Goal: Complete application form

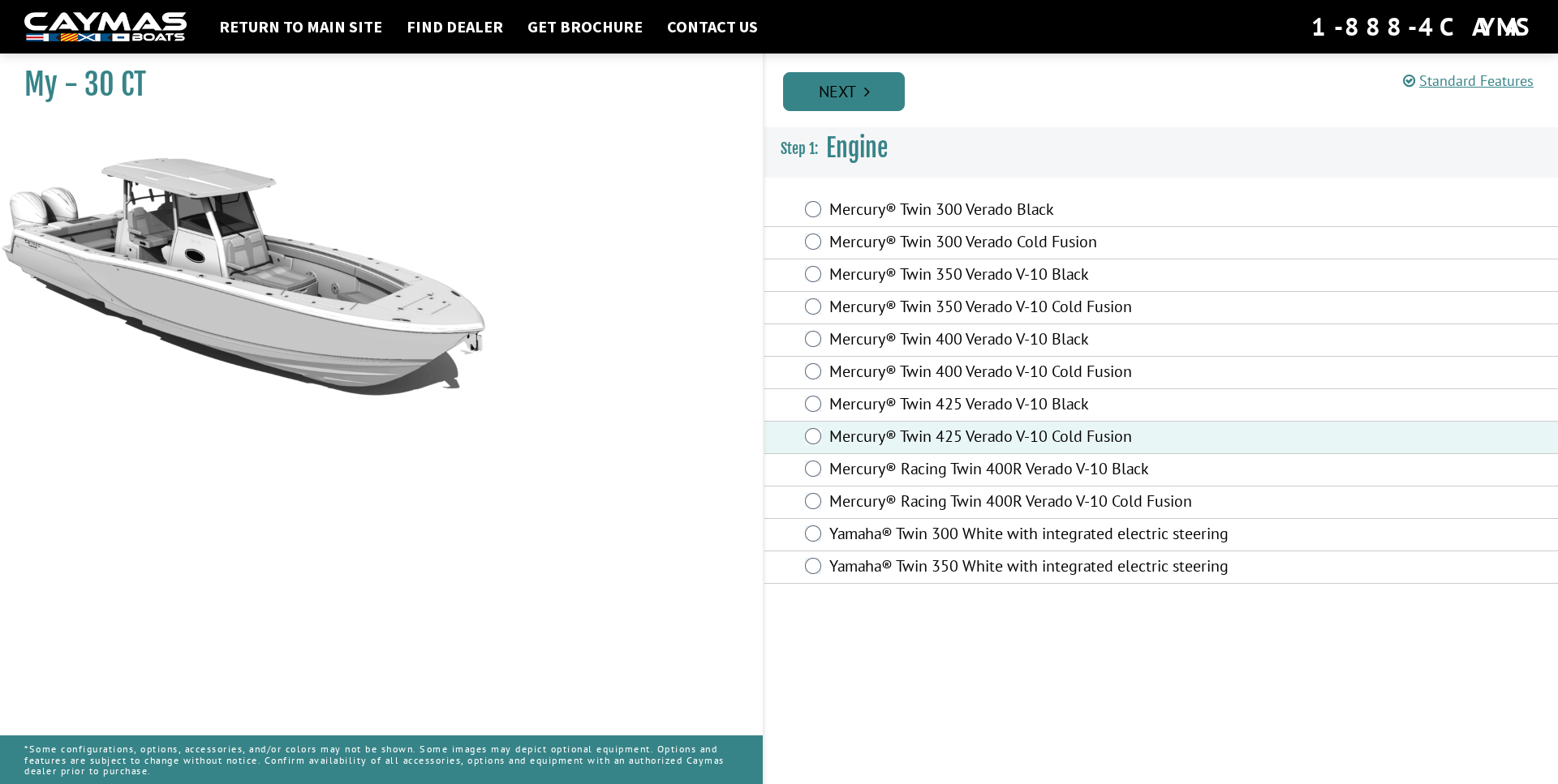
click at [876, 97] on link "Next" at bounding box center [843, 92] width 122 height 39
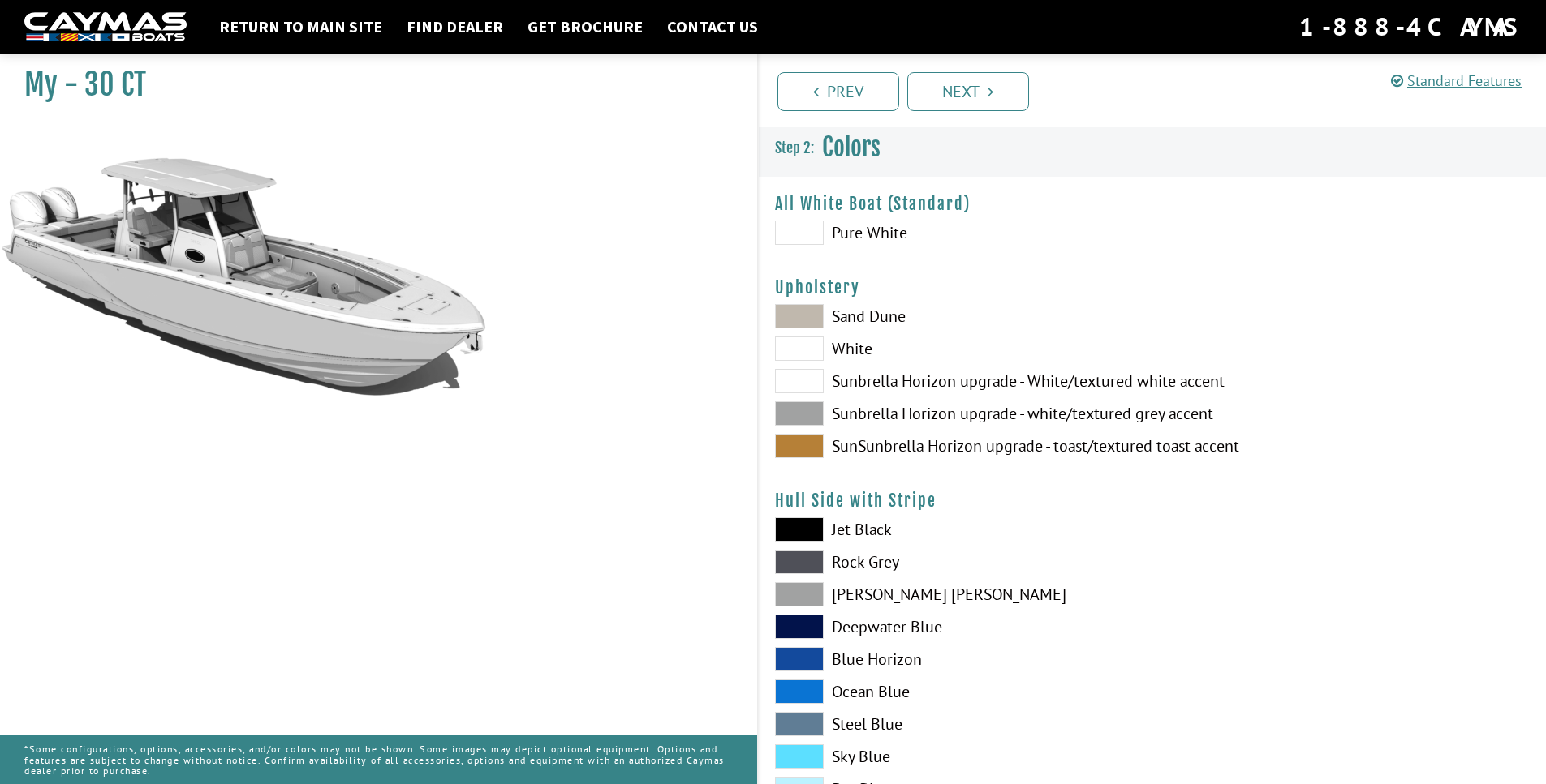
click at [793, 326] on span at bounding box center [799, 317] width 49 height 25
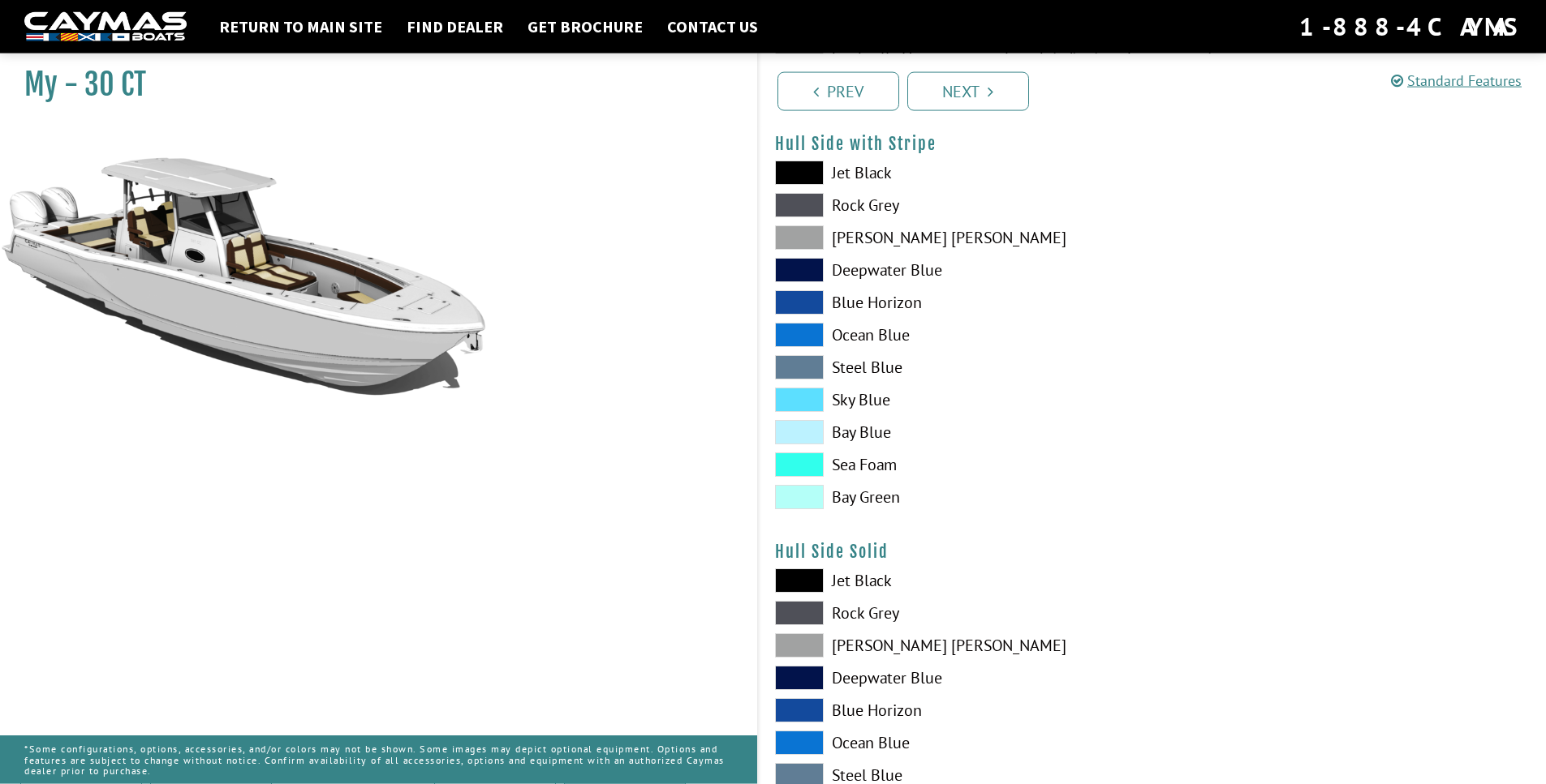
scroll to position [363, 0]
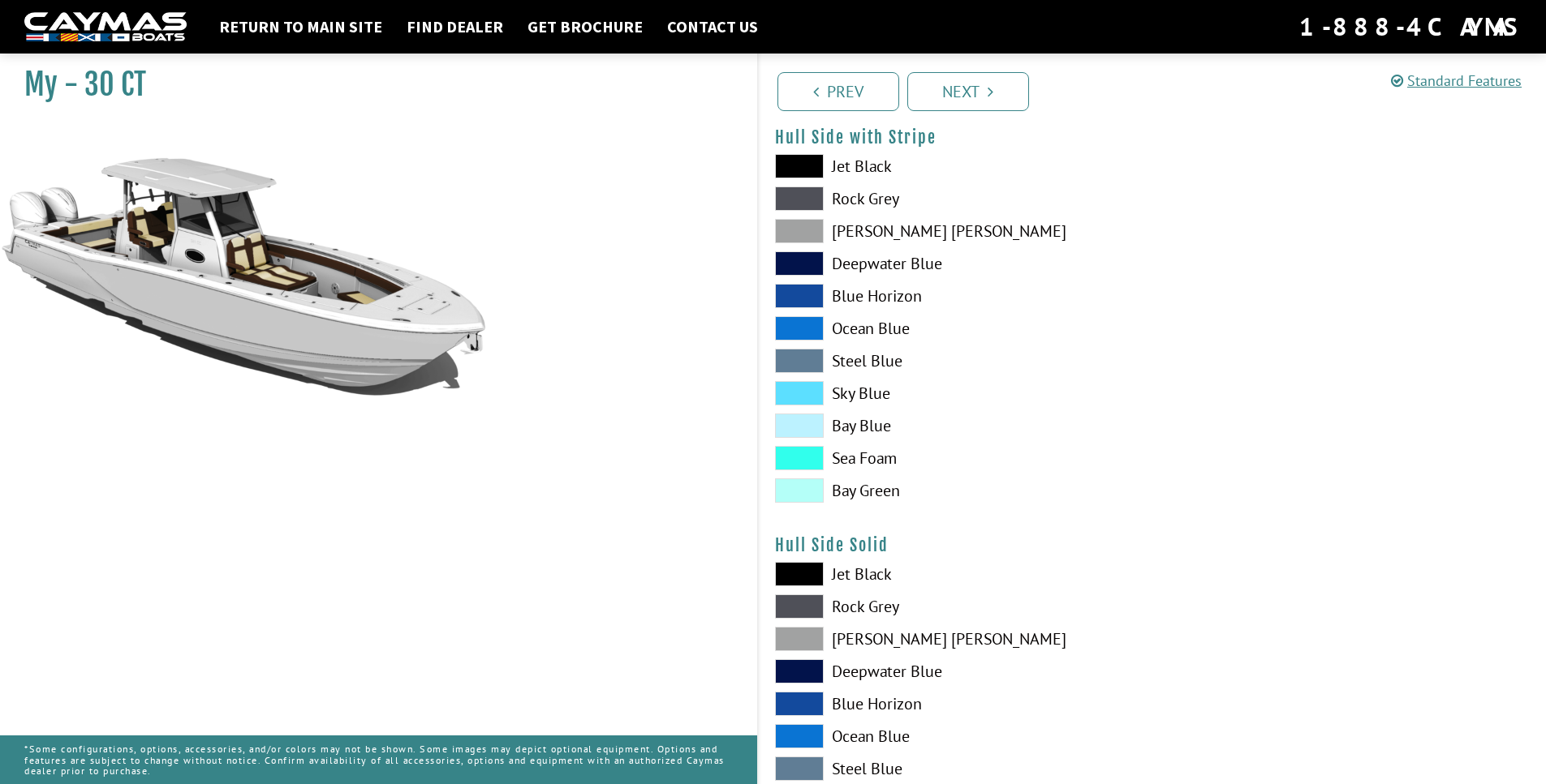
click at [822, 398] on span at bounding box center [799, 393] width 49 height 25
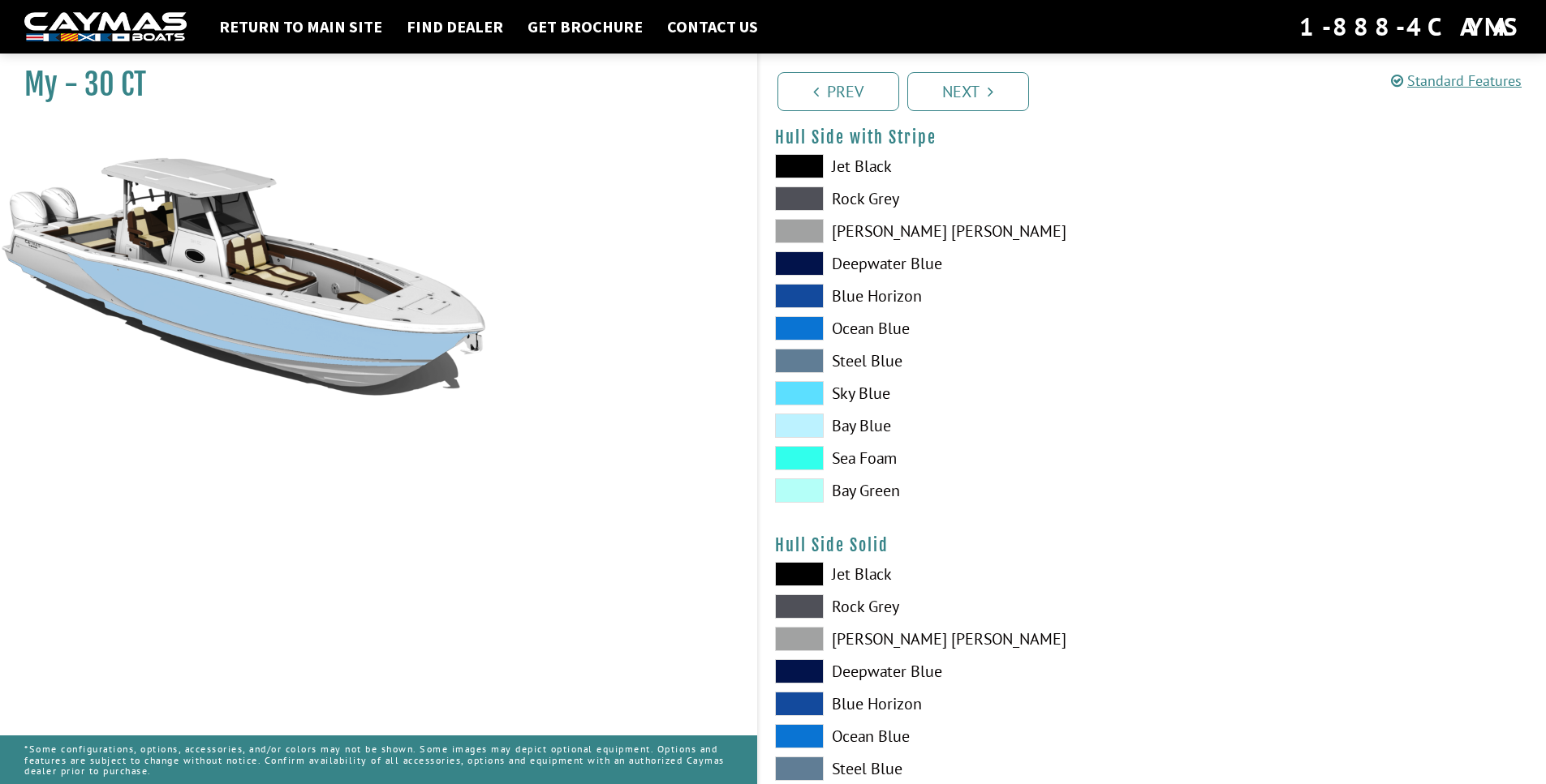
click at [816, 370] on span at bounding box center [799, 361] width 49 height 25
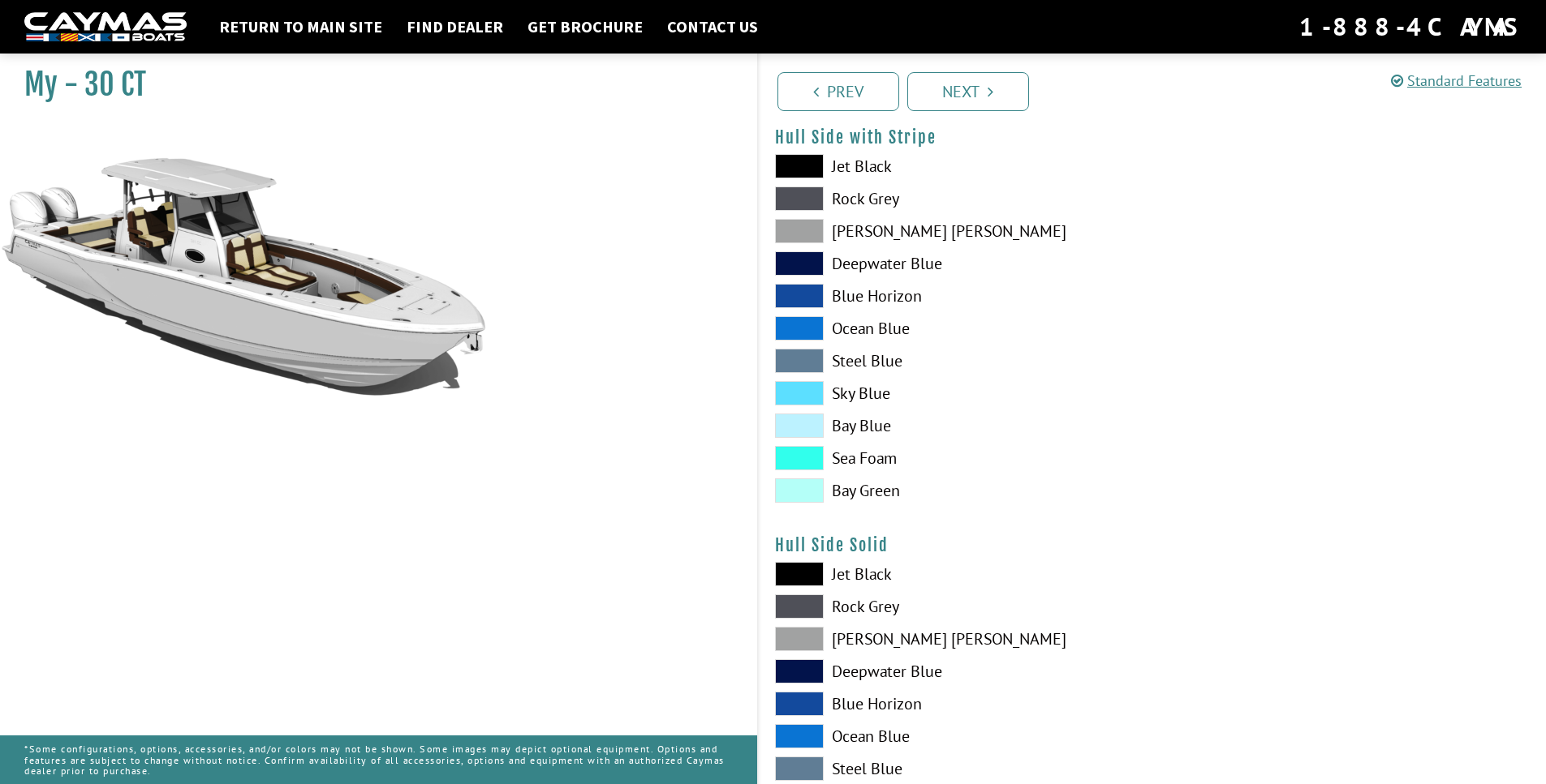
click at [793, 232] on span at bounding box center [799, 231] width 49 height 25
click at [788, 210] on span at bounding box center [799, 198] width 49 height 25
click at [807, 259] on span at bounding box center [799, 264] width 49 height 25
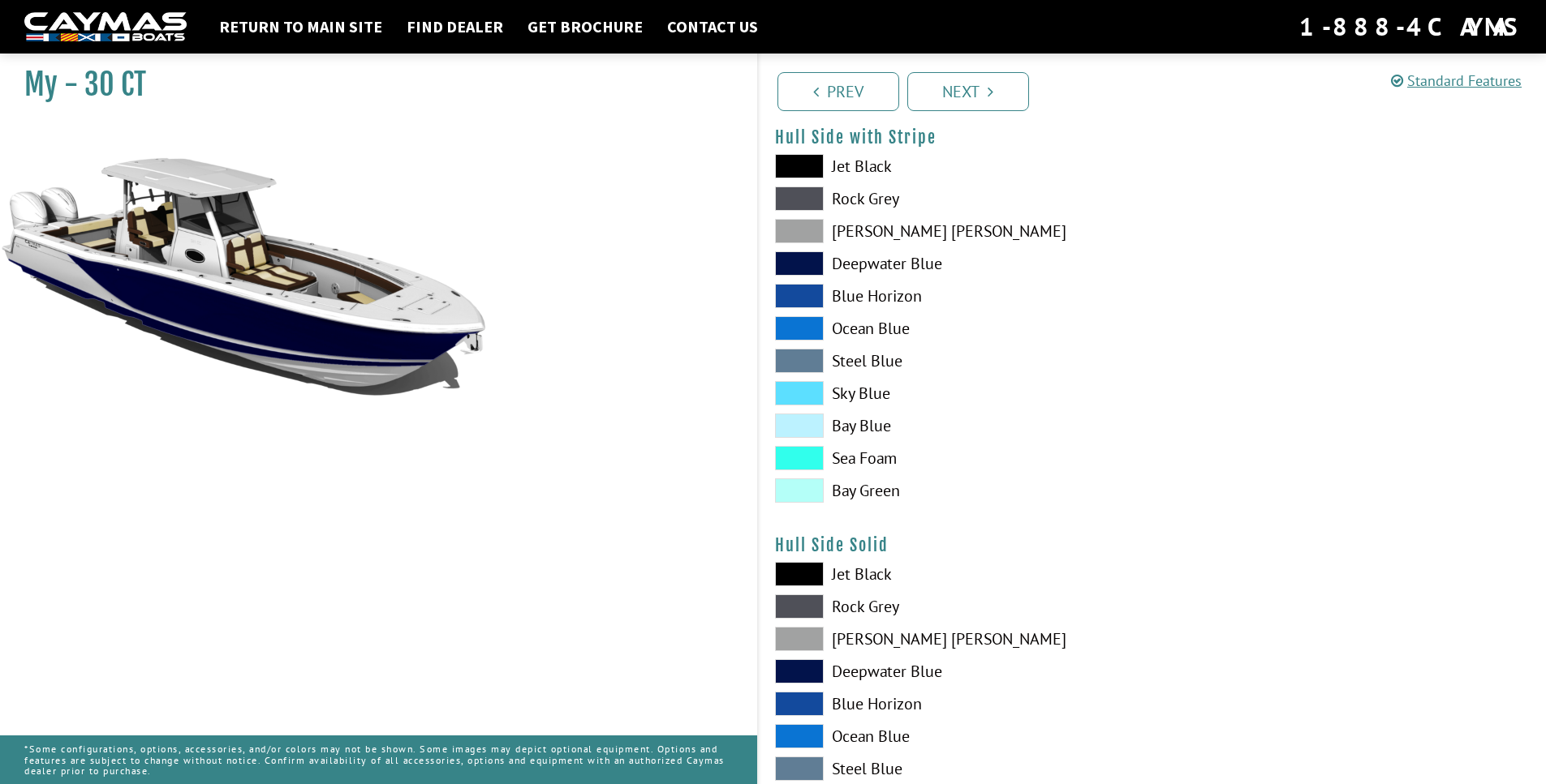
click at [811, 301] on span at bounding box center [799, 296] width 49 height 25
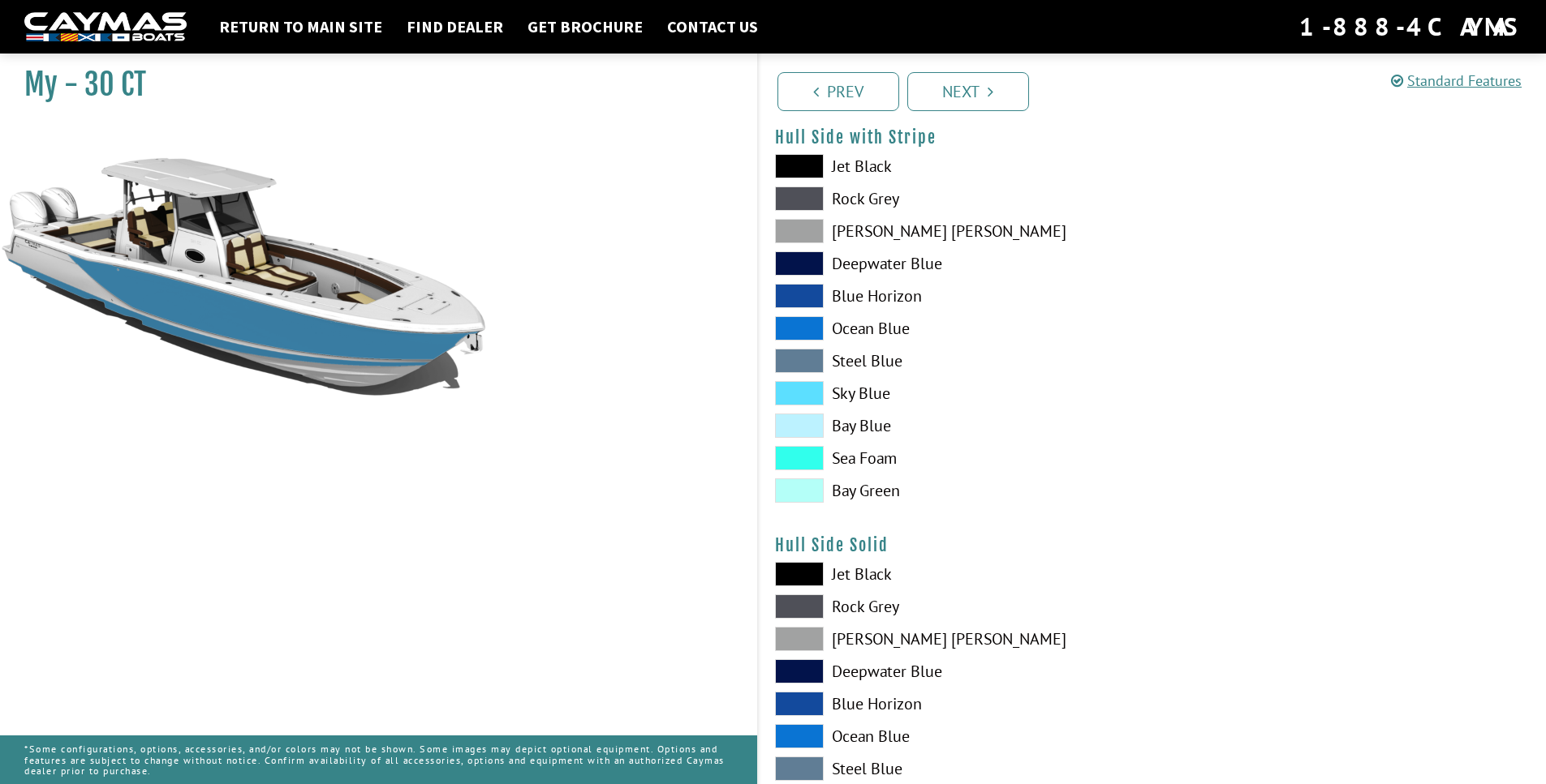
click at [809, 340] on span at bounding box center [799, 329] width 49 height 25
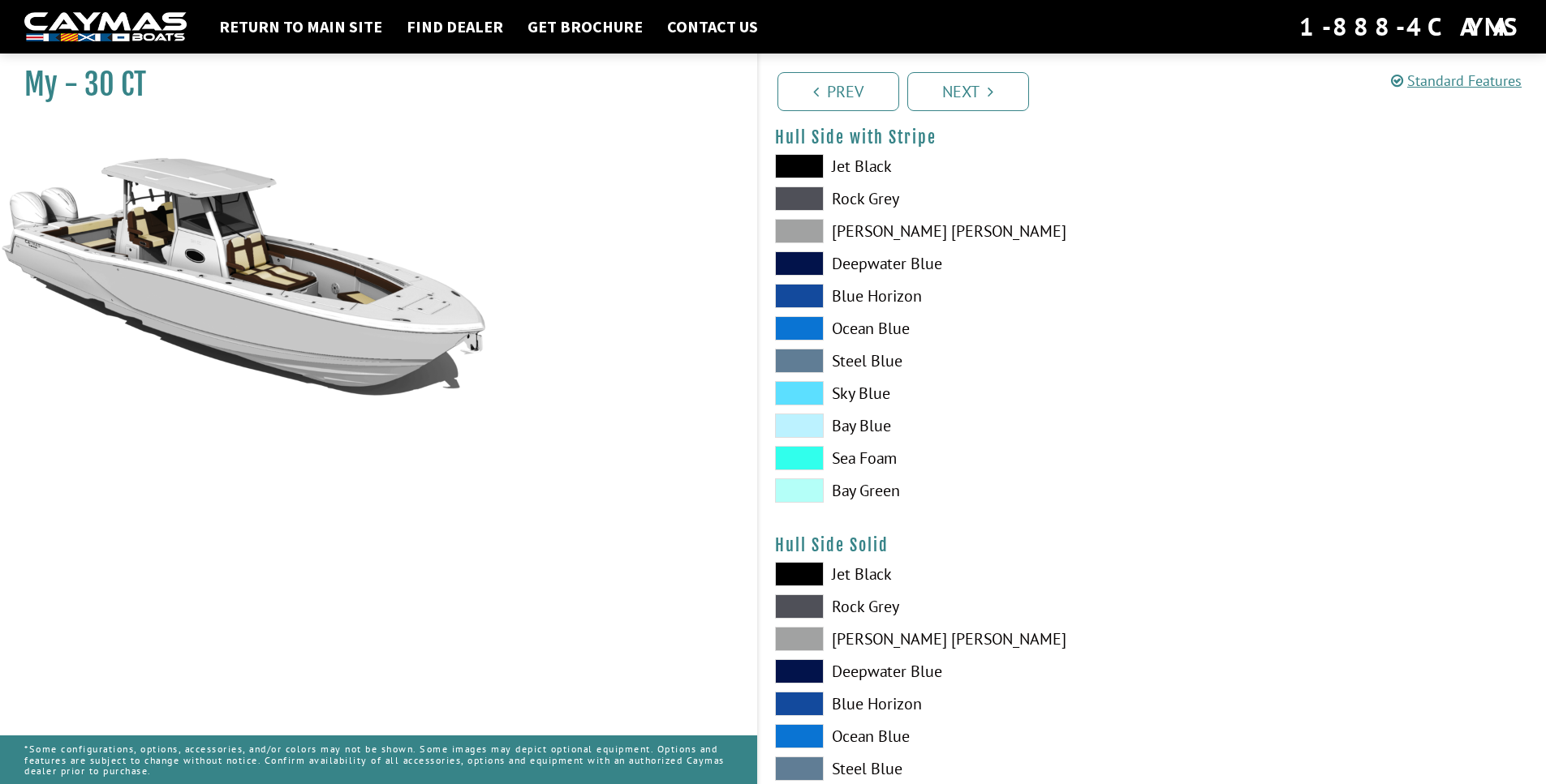
click at [809, 340] on span at bounding box center [799, 329] width 49 height 25
click at [808, 373] on span at bounding box center [799, 361] width 49 height 25
click at [809, 413] on div "Jet Black Rock Grey Dove Gray Deepwater Blue Blue Horizon Ocean Blue" at bounding box center [956, 332] width 394 height 357
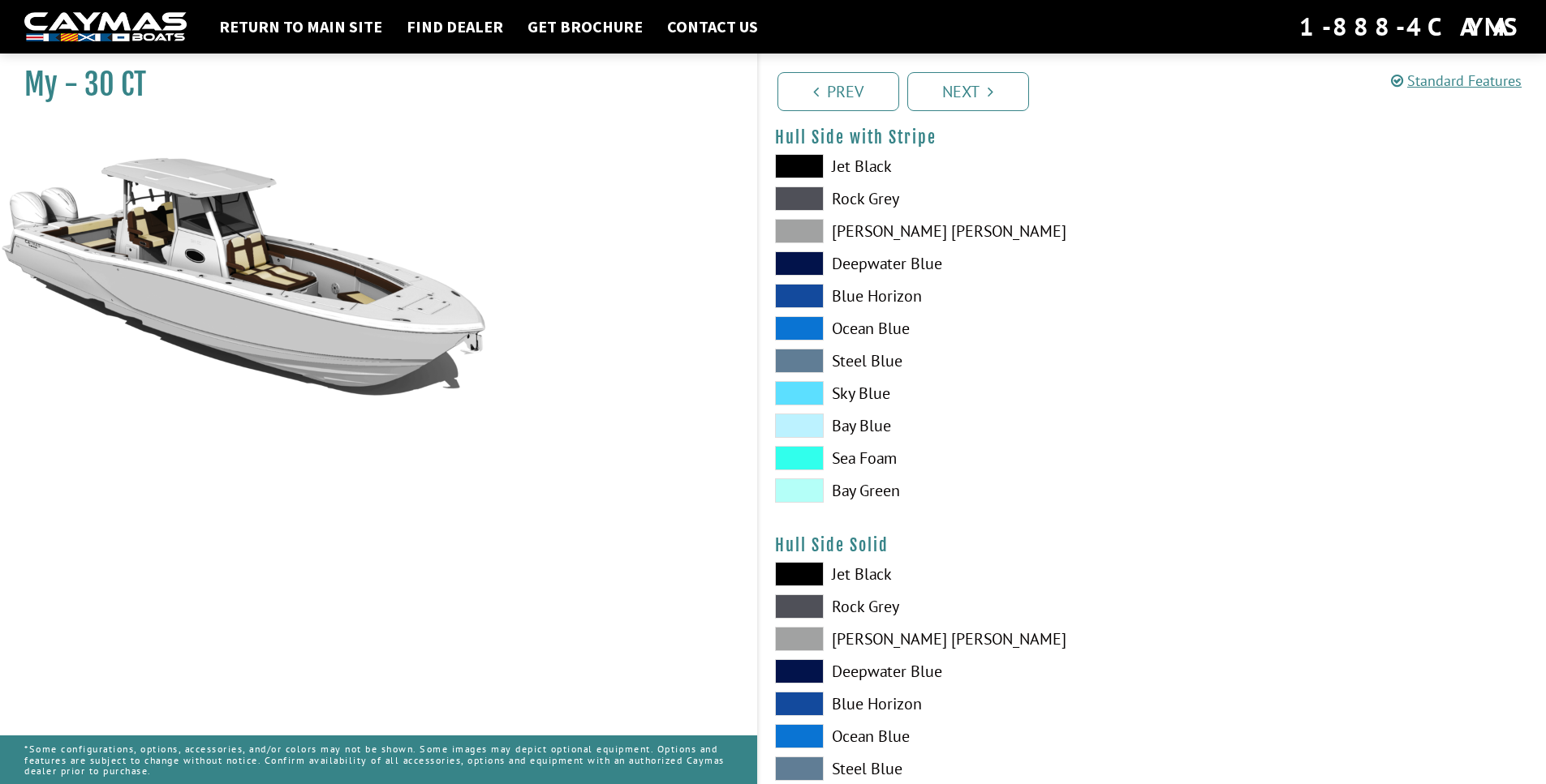
click at [807, 405] on span at bounding box center [799, 393] width 49 height 25
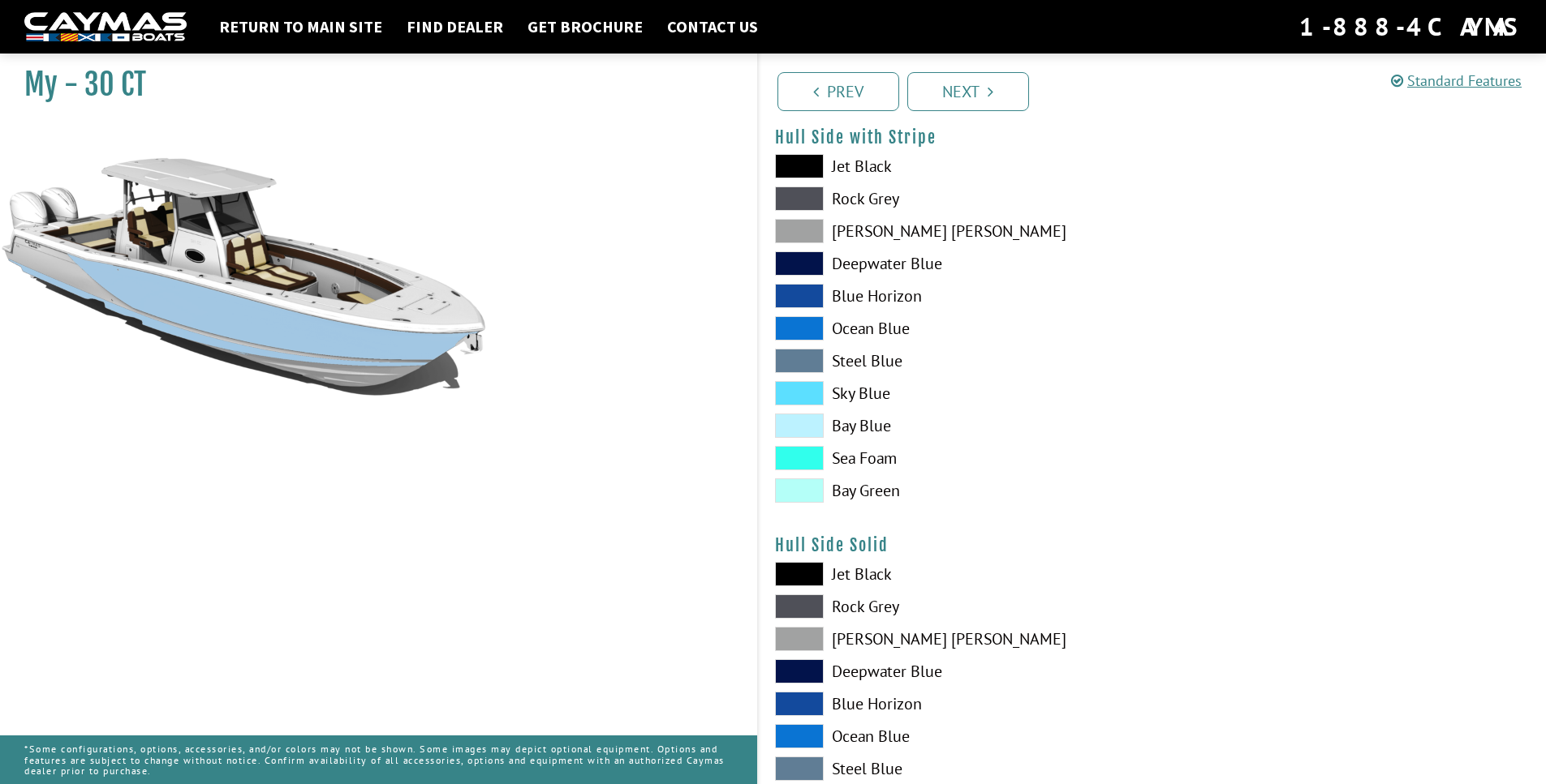
click at [805, 432] on span at bounding box center [799, 426] width 49 height 25
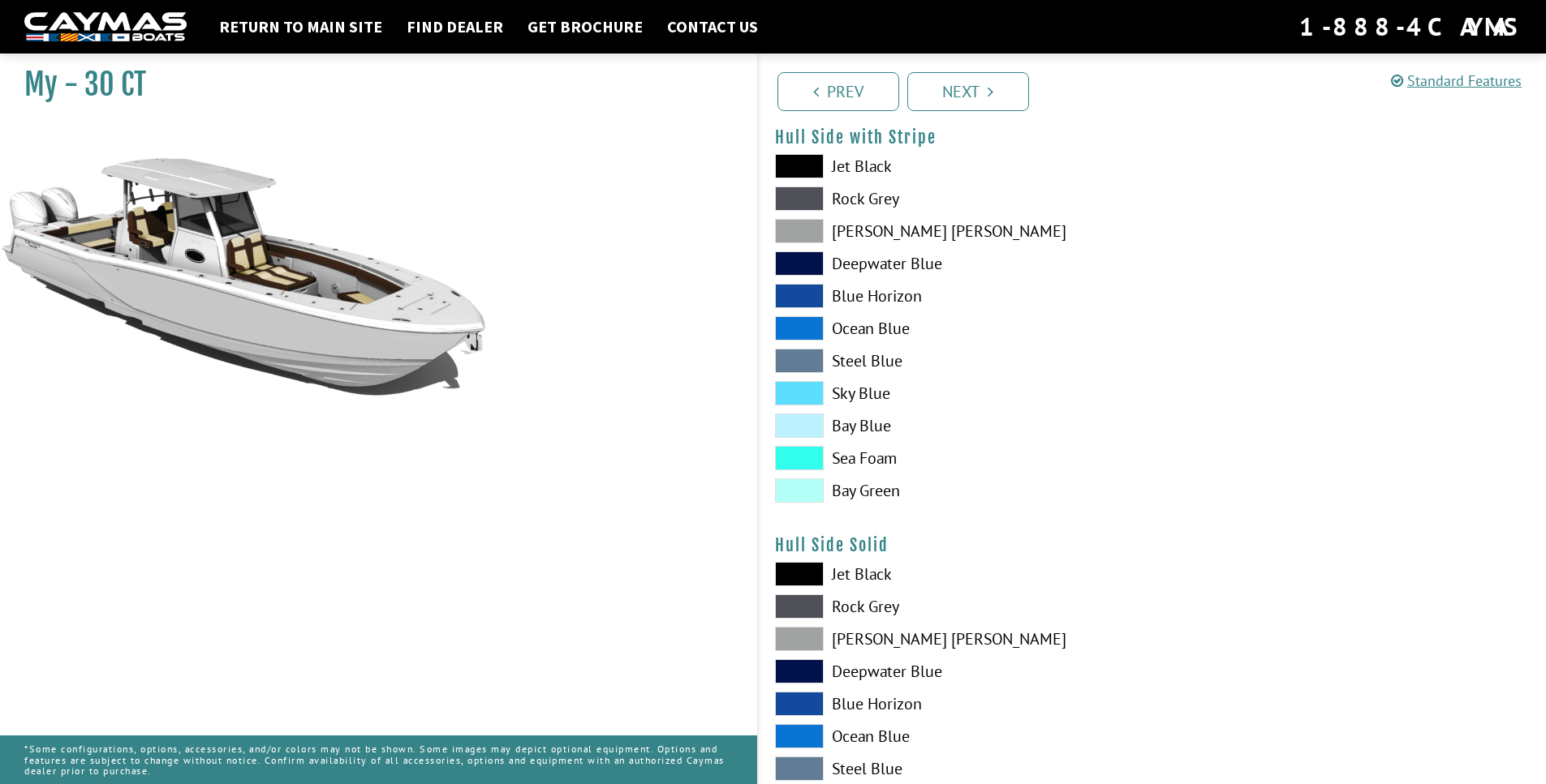
click at [810, 460] on span at bounding box center [799, 459] width 49 height 25
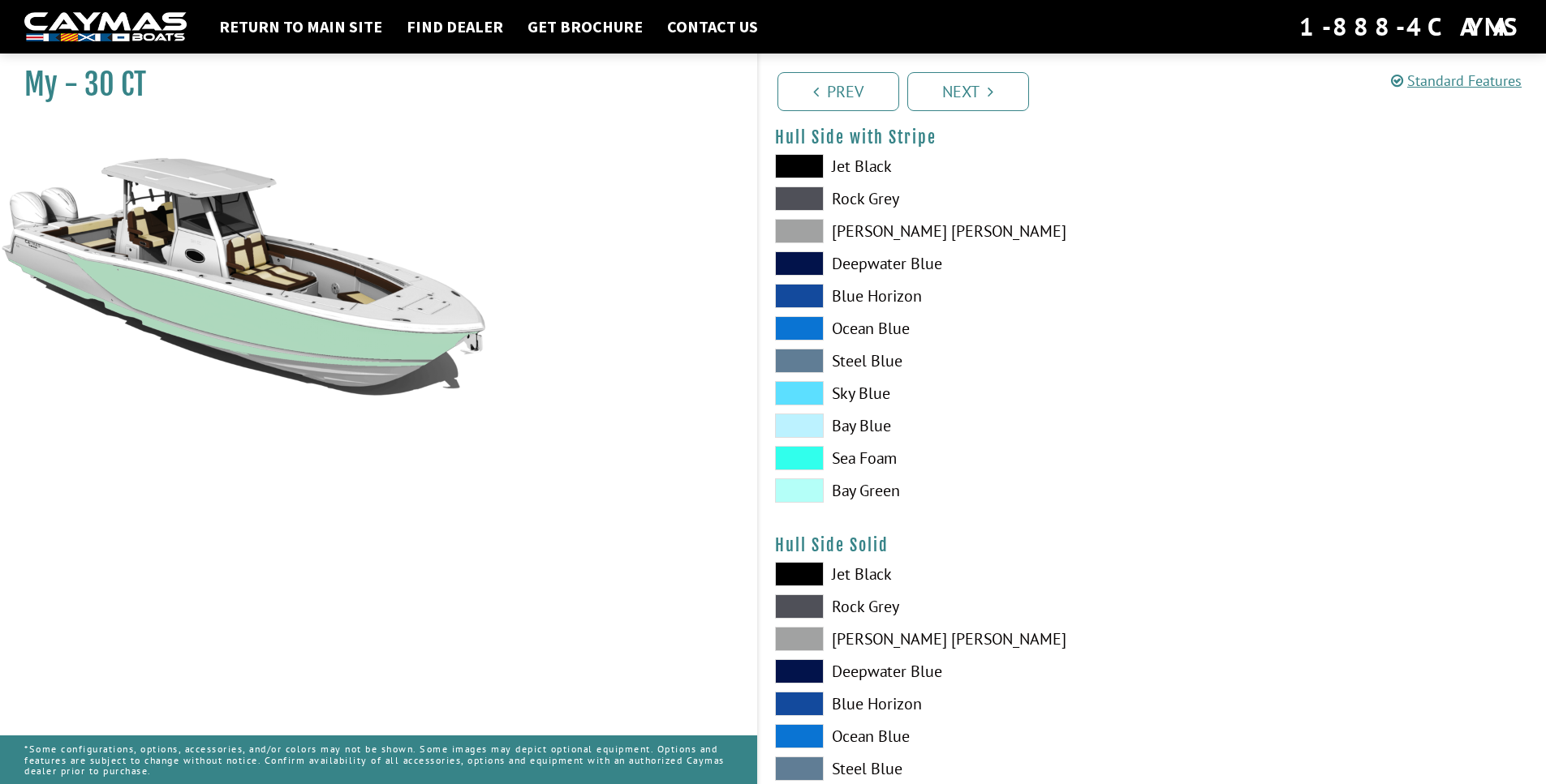
click at [812, 497] on span at bounding box center [799, 491] width 49 height 25
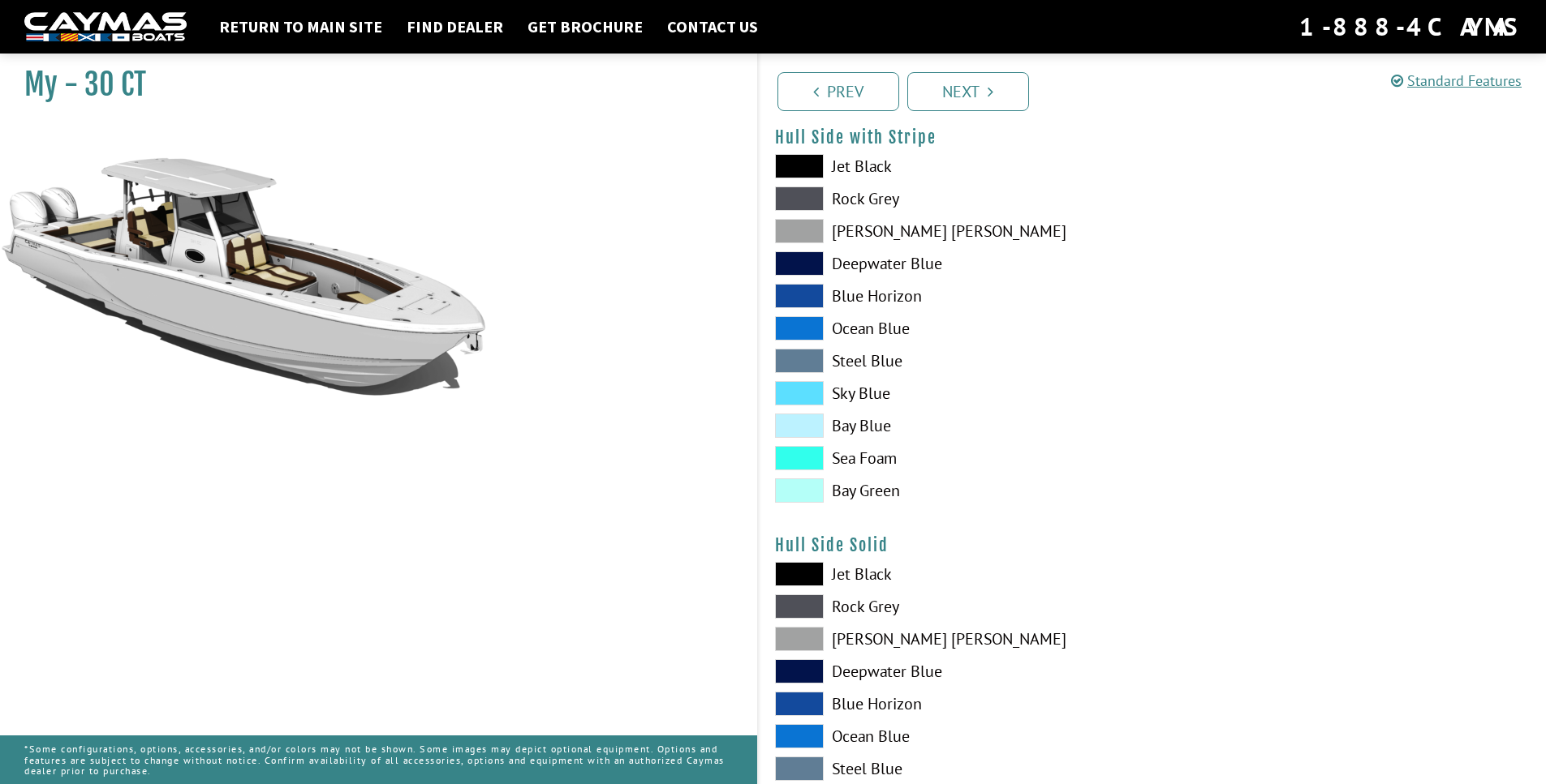
click at [812, 497] on span at bounding box center [799, 491] width 49 height 25
click at [799, 404] on span at bounding box center [799, 393] width 49 height 25
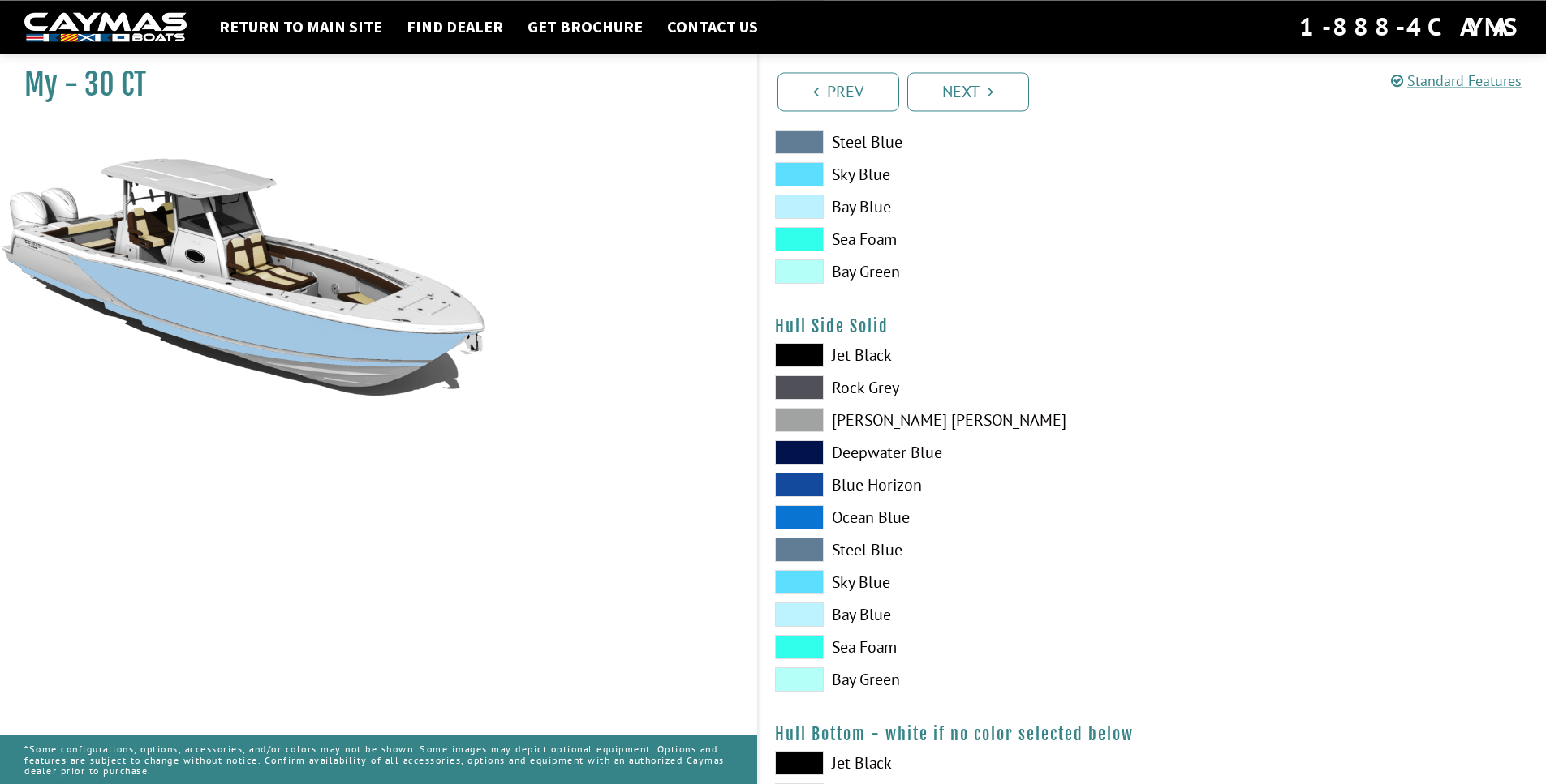
scroll to position [584, 0]
click at [807, 582] on span at bounding box center [799, 581] width 49 height 25
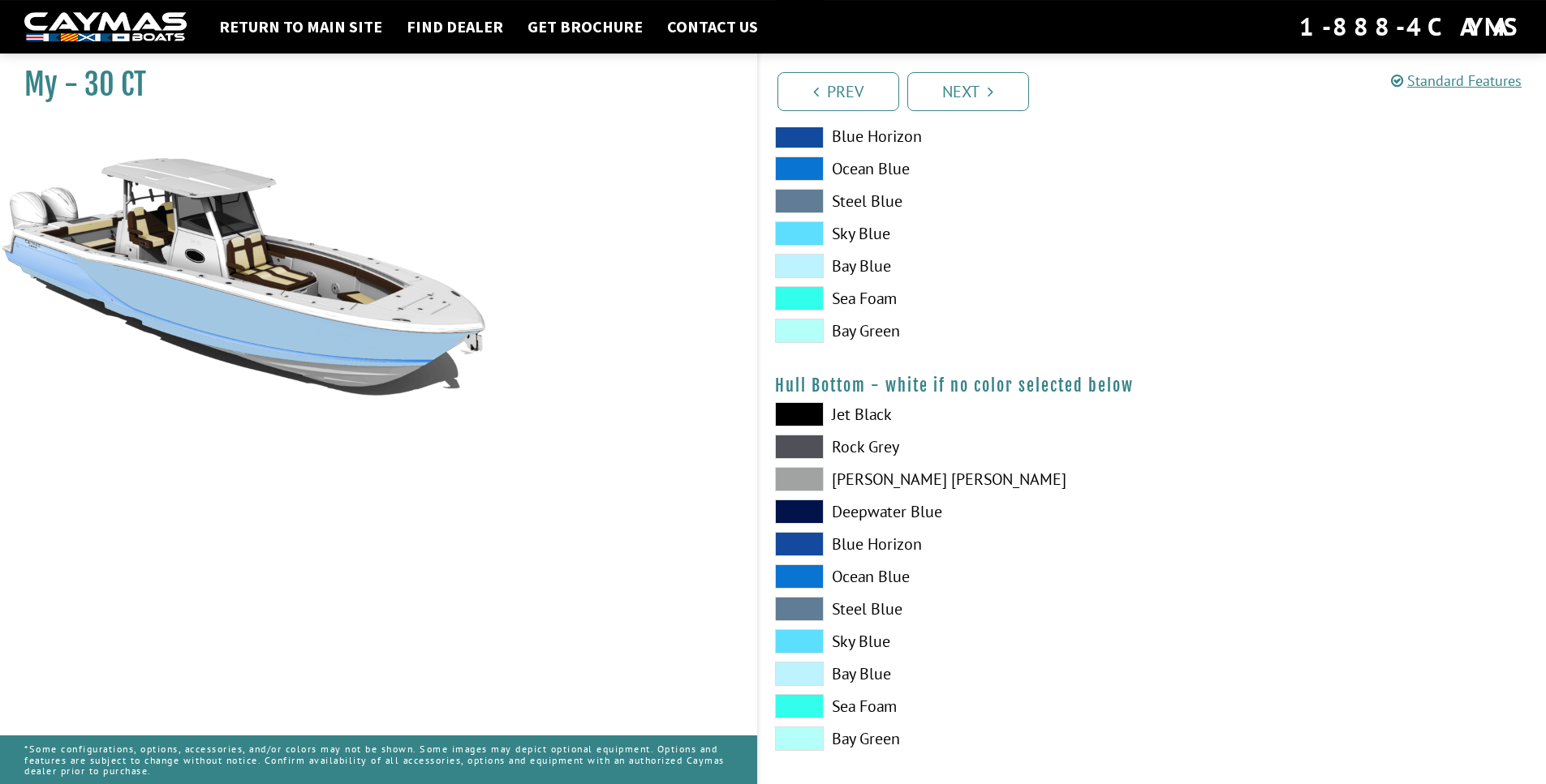
scroll to position [934, 0]
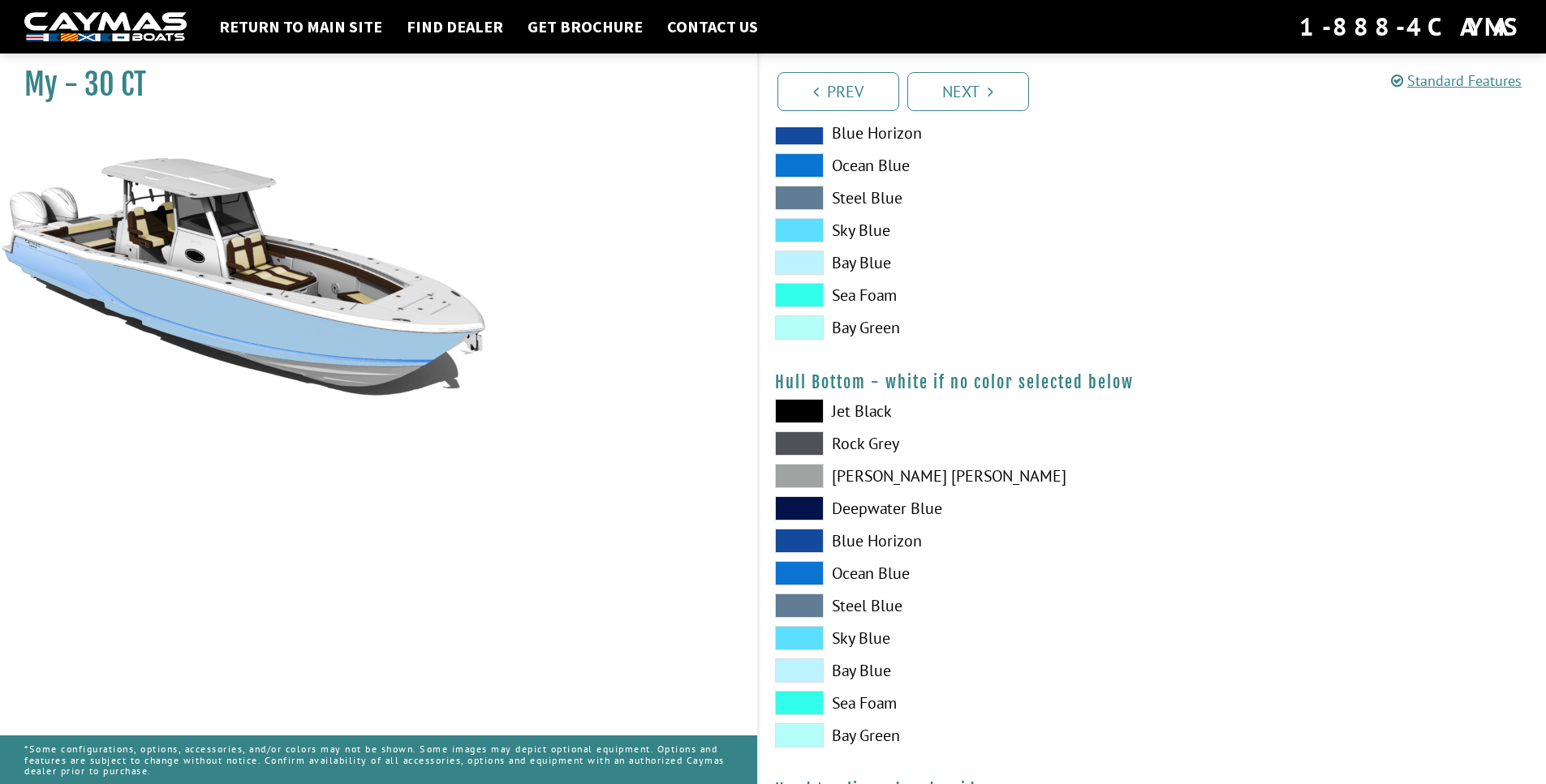
click at [794, 643] on span at bounding box center [799, 638] width 49 height 25
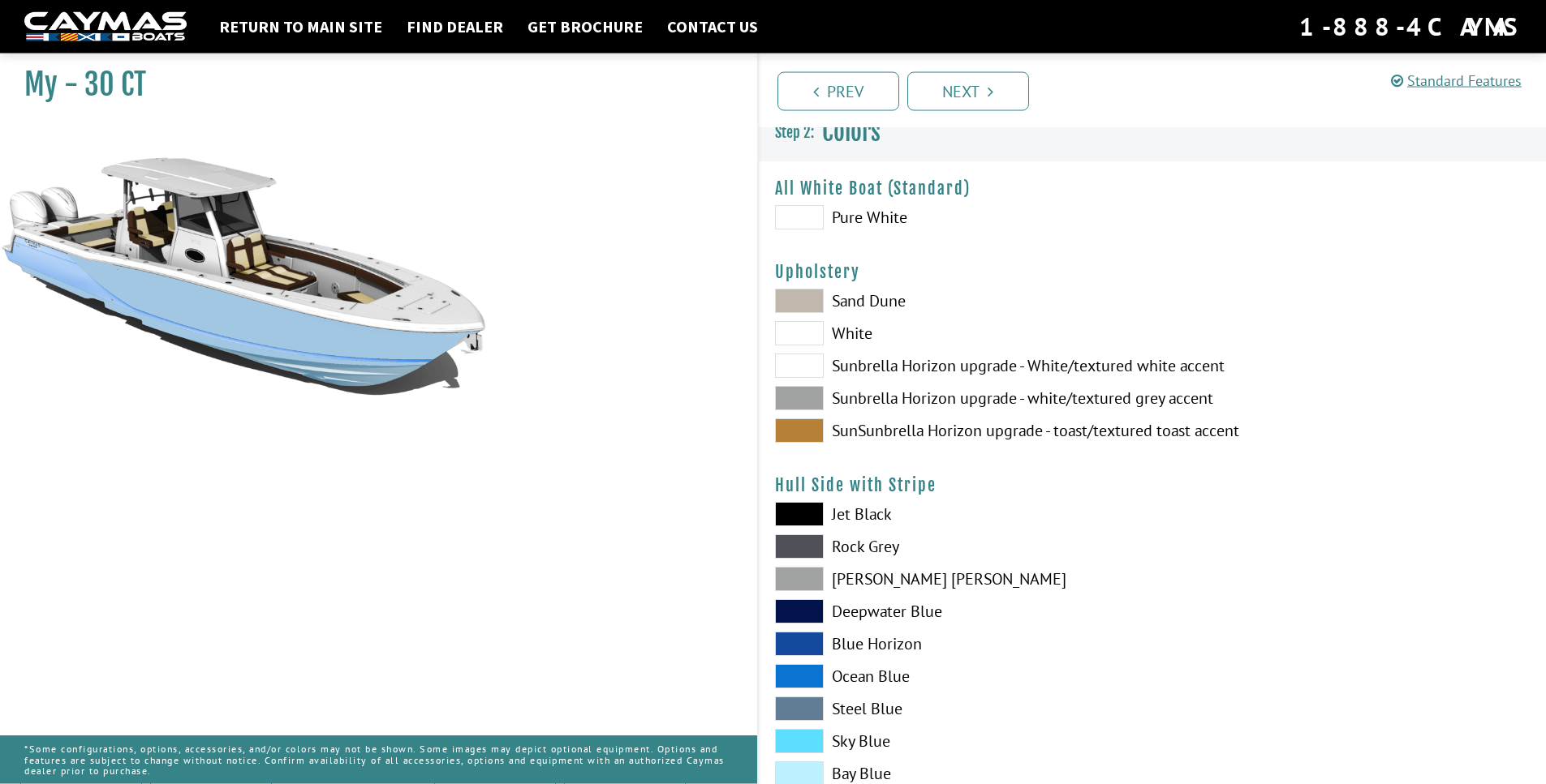
scroll to position [0, 0]
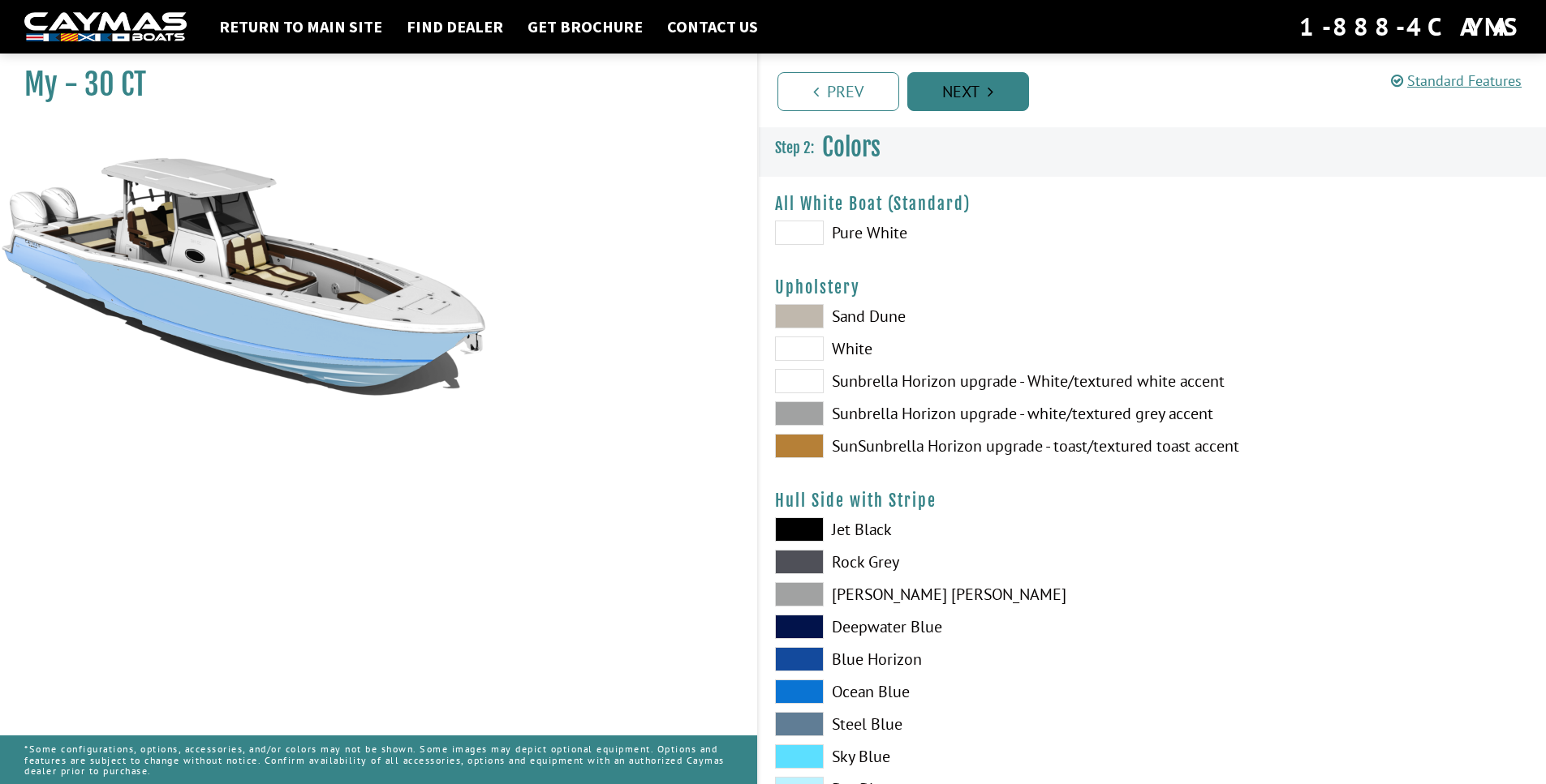
click at [958, 98] on link "Next" at bounding box center [968, 92] width 122 height 39
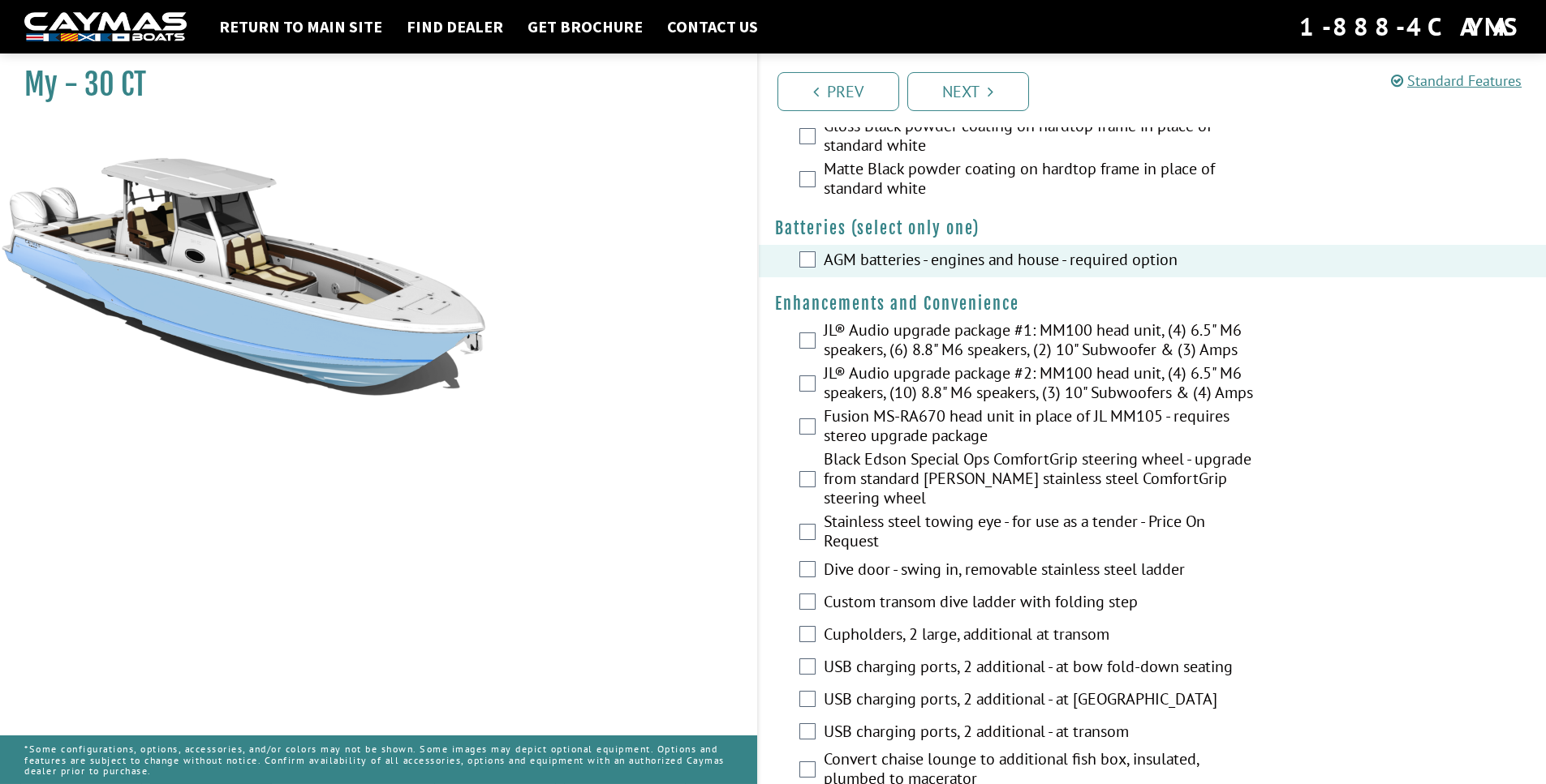
scroll to position [415, 0]
click at [816, 408] on div "JL® Audio upgrade package #2: MM100 head unit, (4) 6.5" M6 speakers, (10) 8.8" …" at bounding box center [1152, 386] width 788 height 43
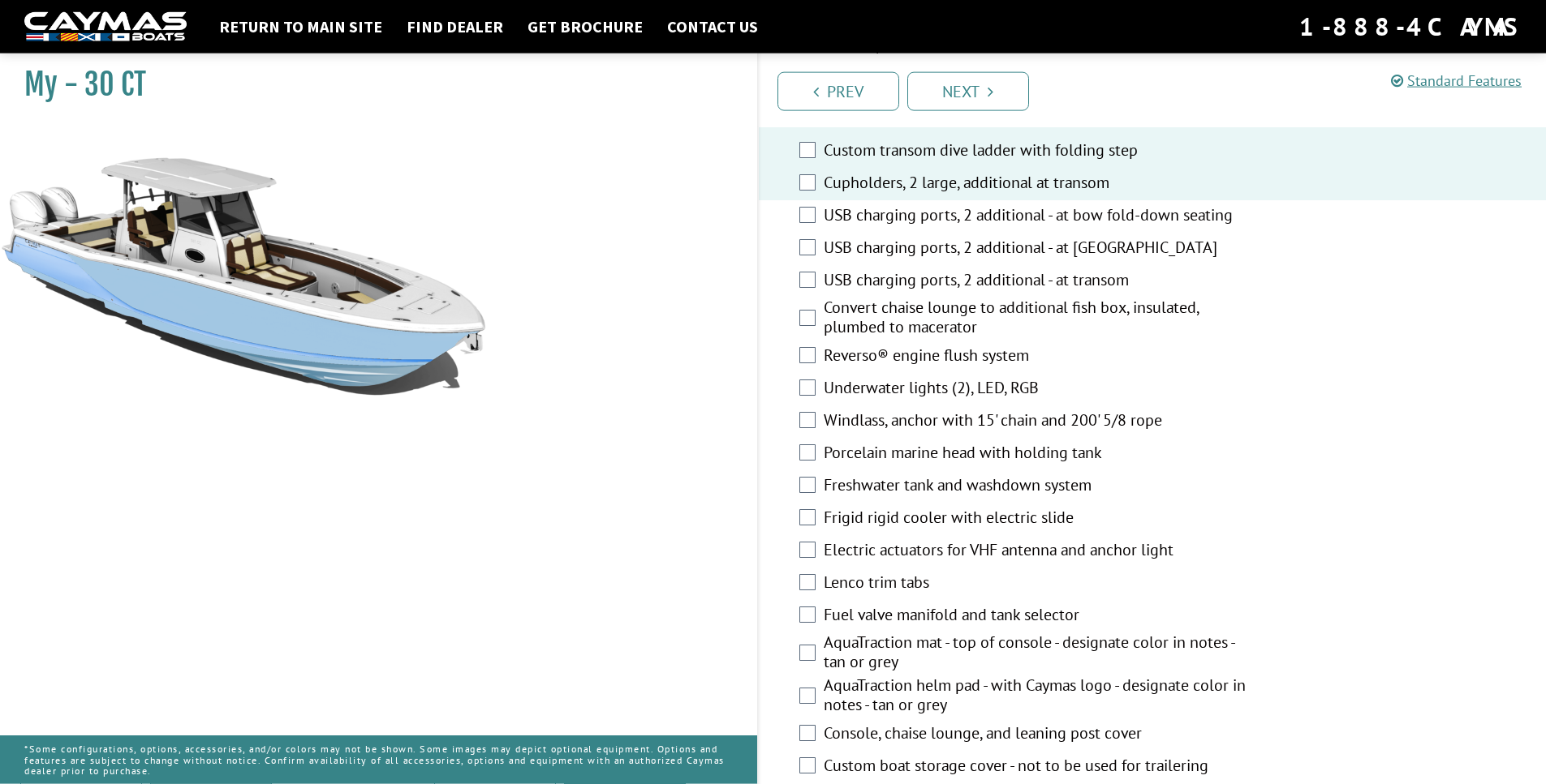
scroll to position [870, 0]
click at [818, 437] on div "Windlass, anchor with 15' chain and 200' 5/8 rope" at bounding box center [1152, 421] width 788 height 33
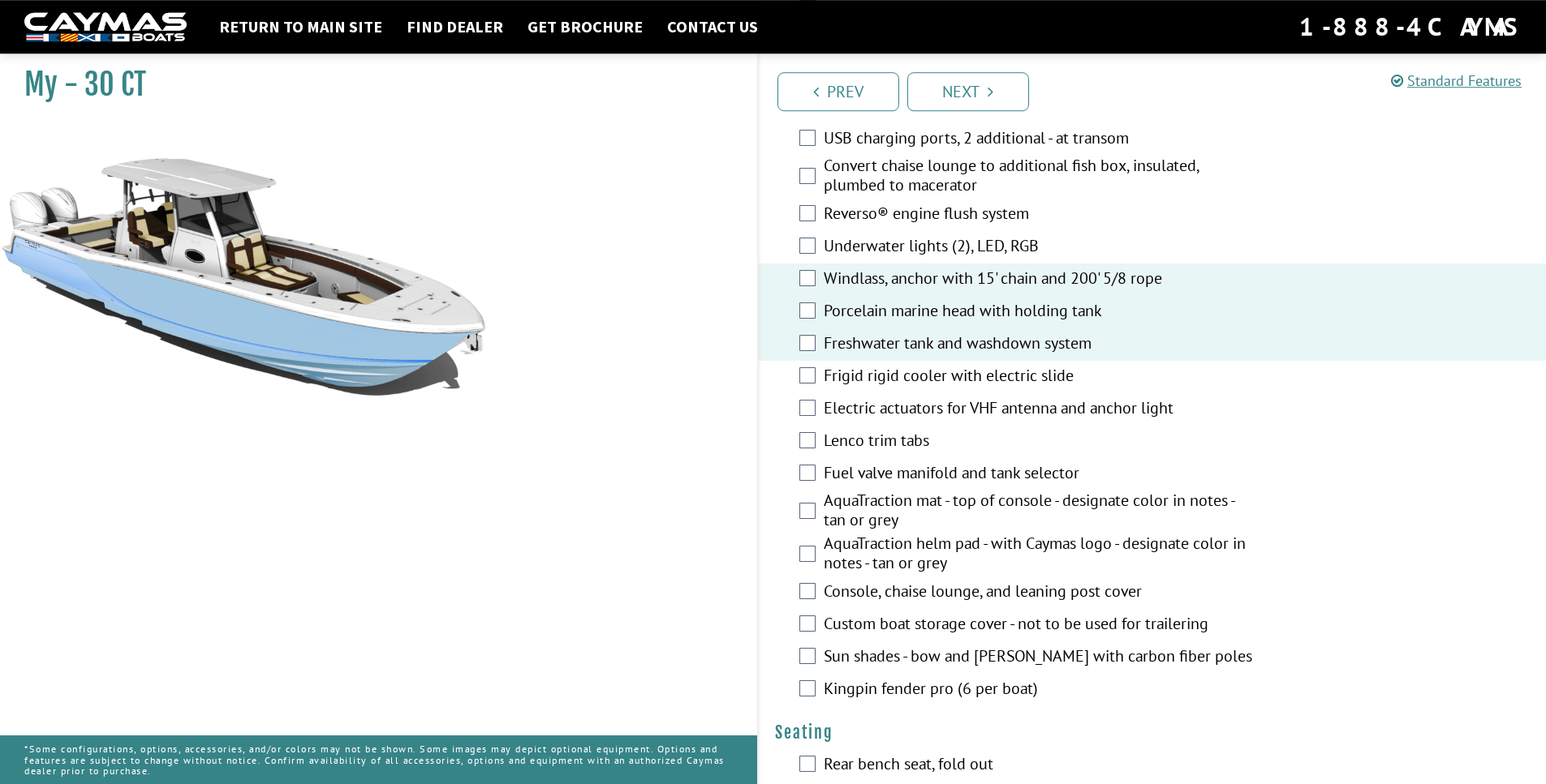
scroll to position [1012, 0]
click at [819, 457] on div "Lenco trim tabs" at bounding box center [1152, 440] width 788 height 33
click at [815, 457] on div "Lenco trim tabs" at bounding box center [1152, 440] width 788 height 33
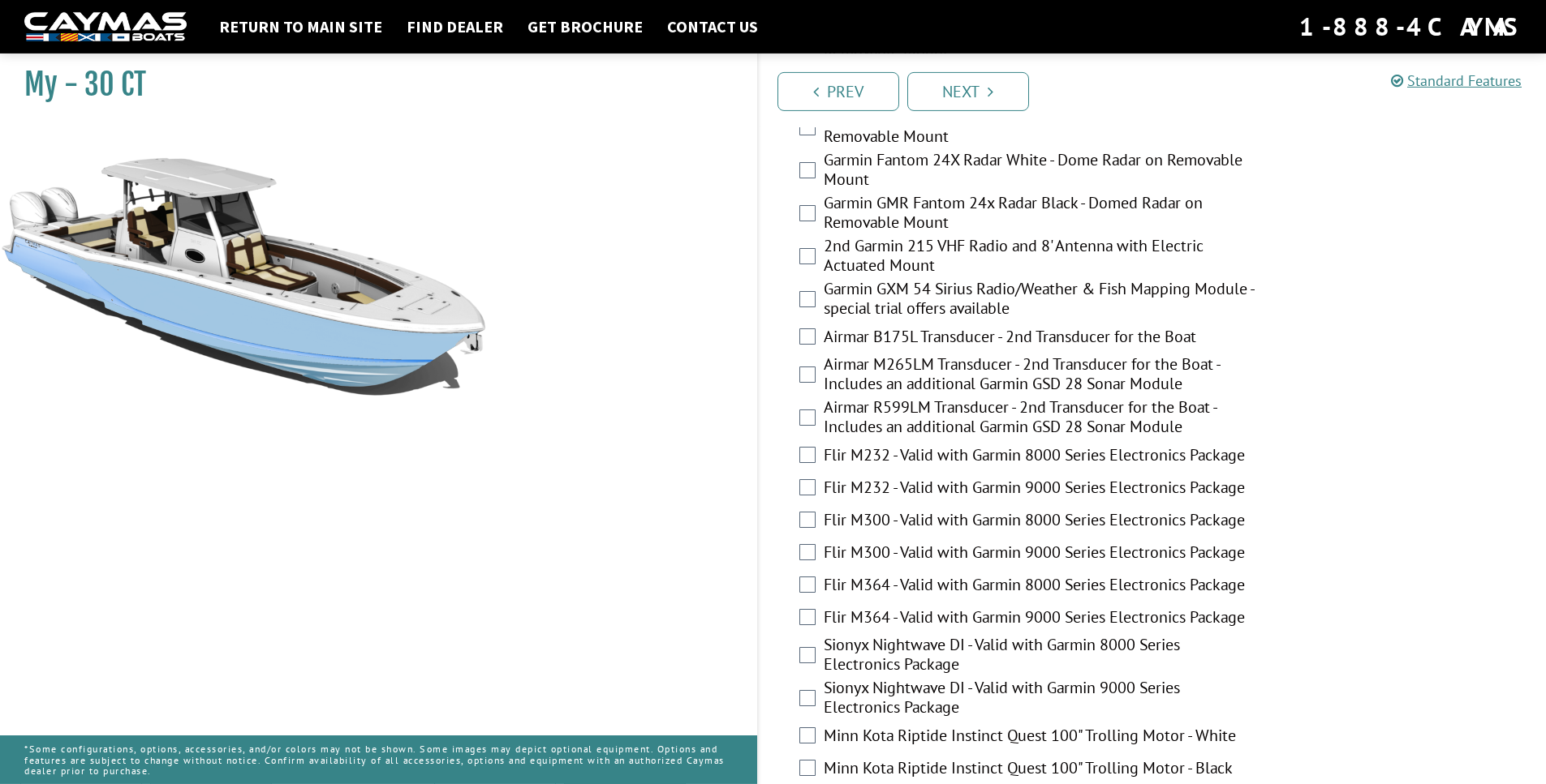
scroll to position [3347, 0]
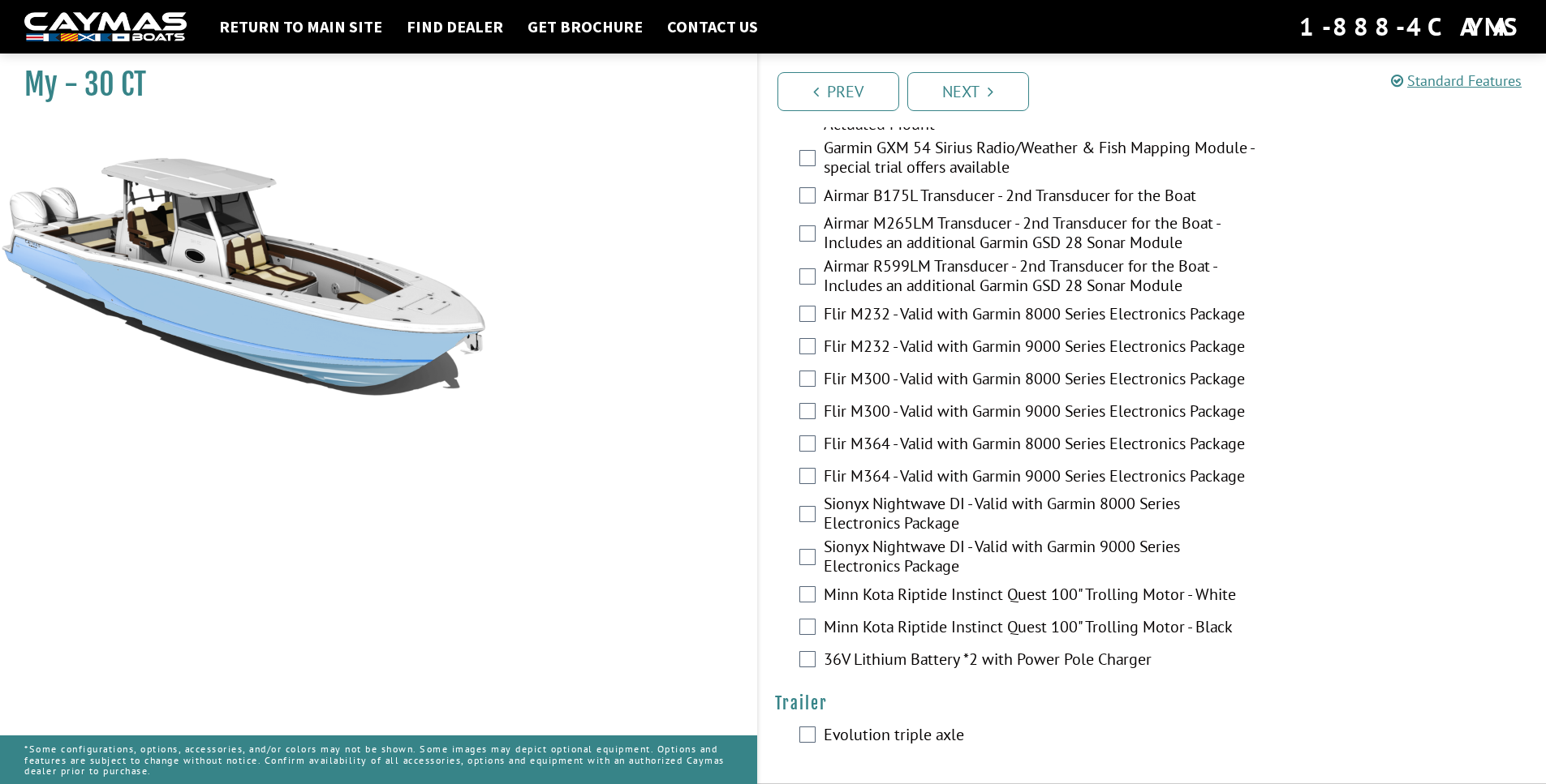
click at [815, 732] on div "Evolution triple axle" at bounding box center [1152, 736] width 788 height 33
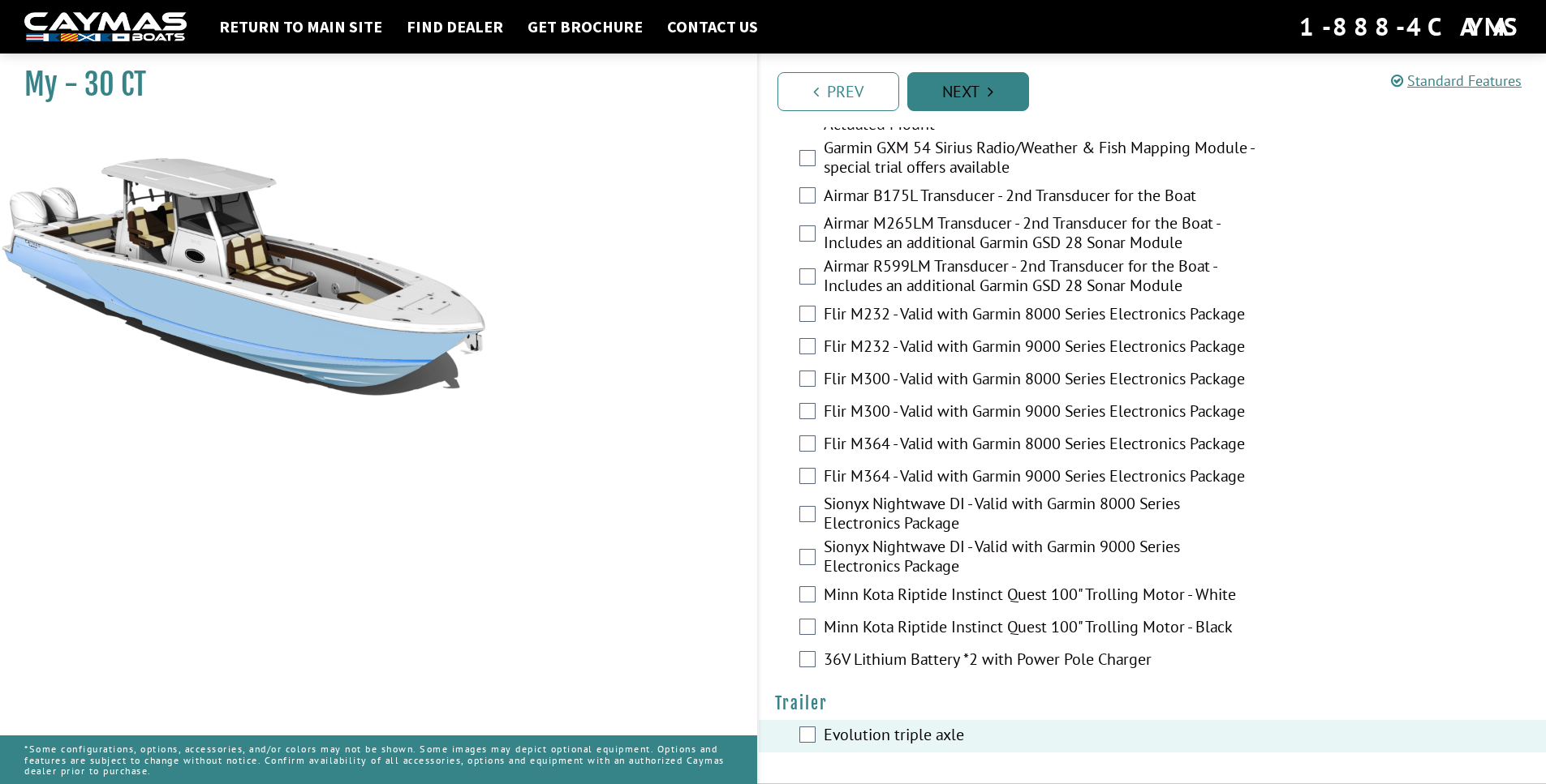
click at [964, 90] on link "Next" at bounding box center [968, 92] width 122 height 39
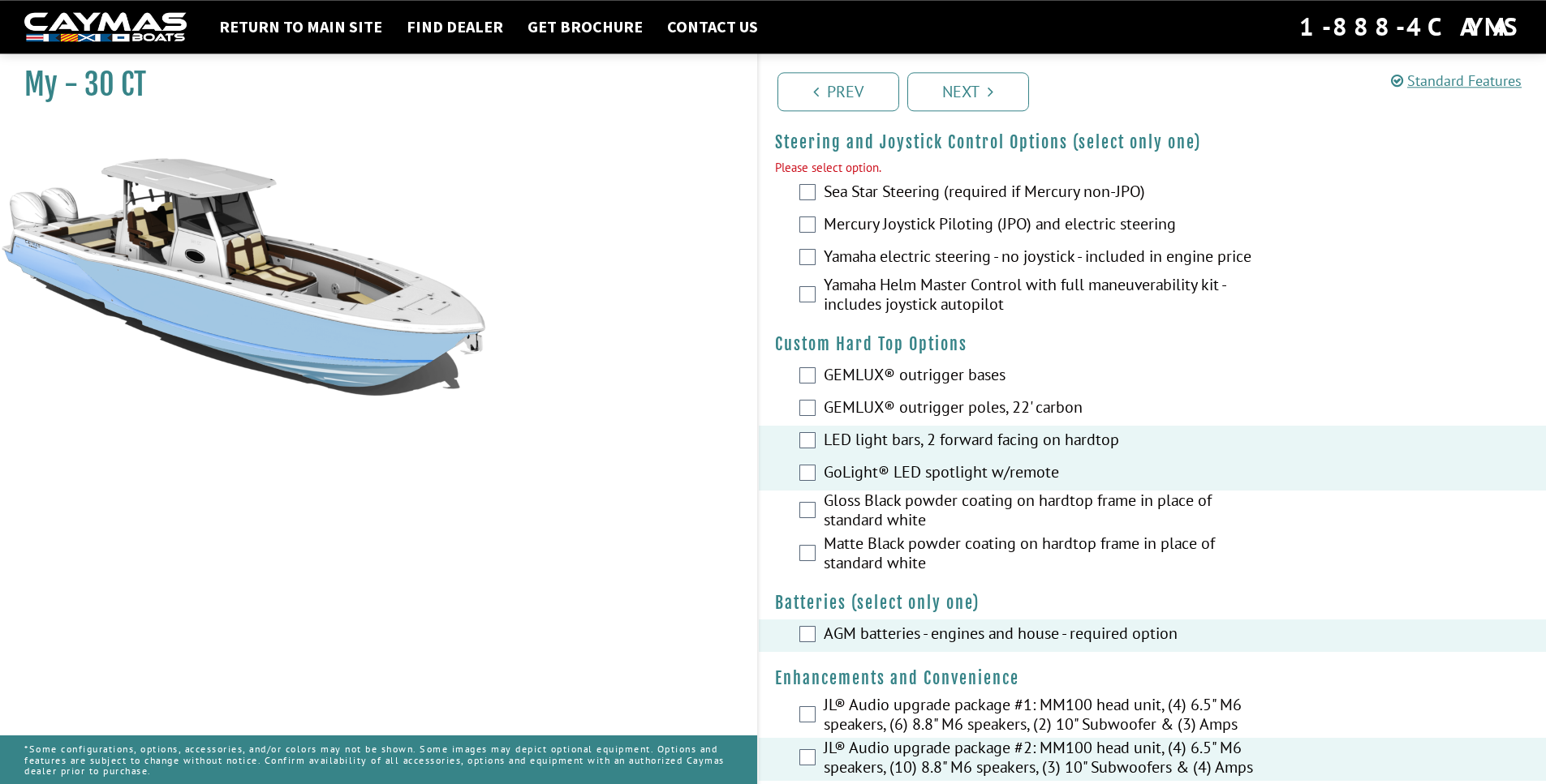
scroll to position [60, 0]
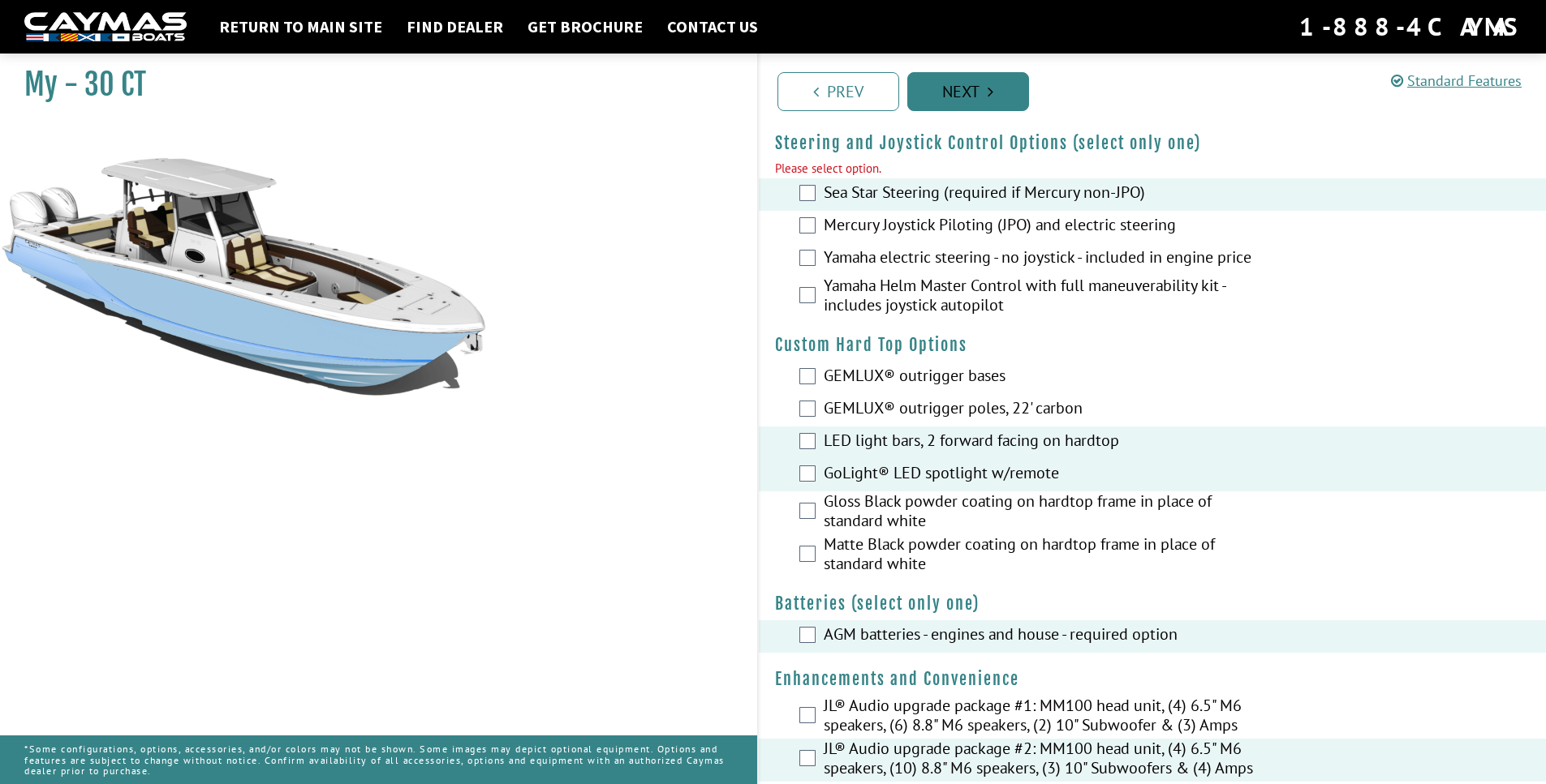
click at [938, 92] on link "Next" at bounding box center [968, 92] width 122 height 39
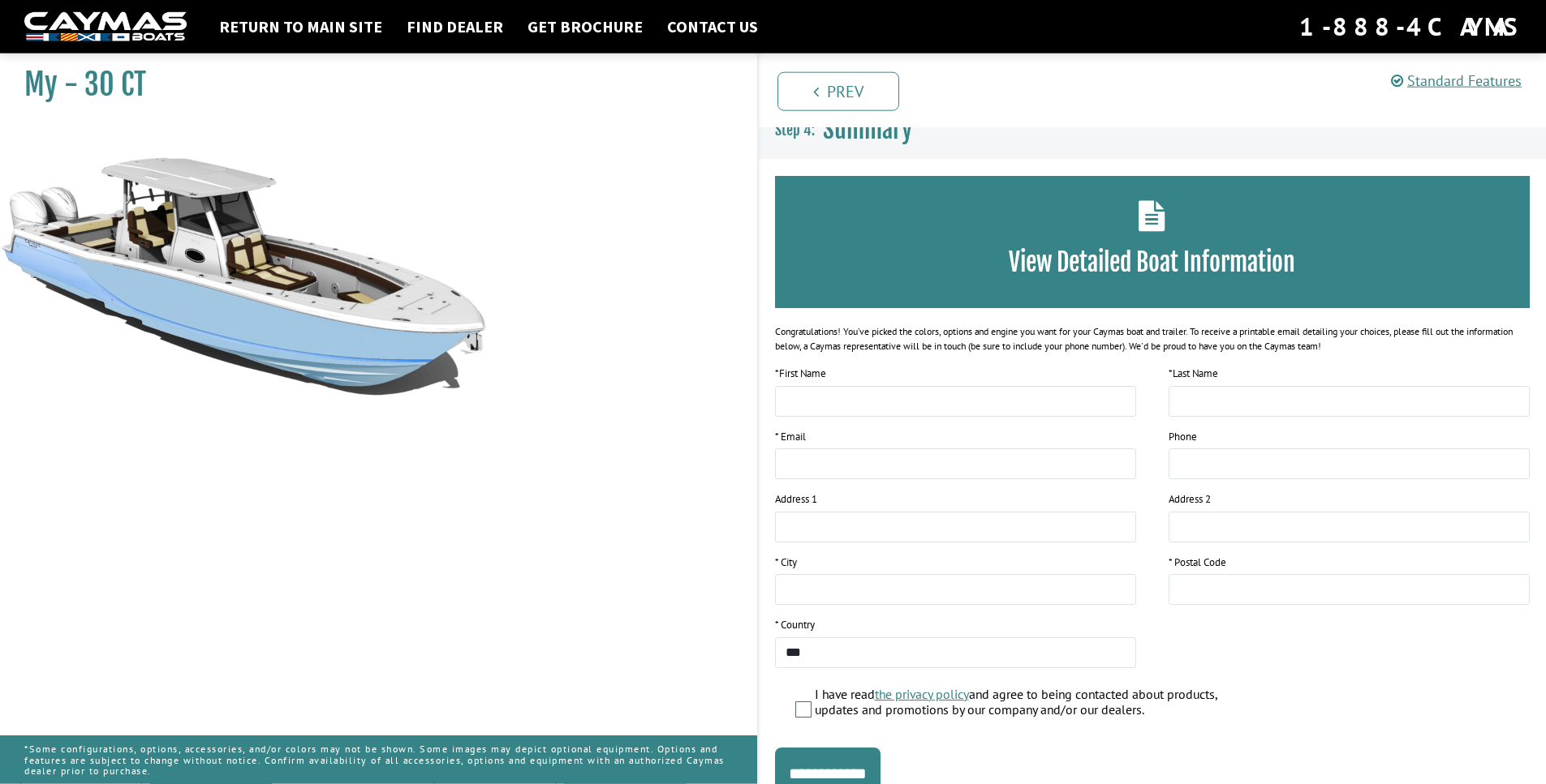
scroll to position [0, 0]
